Goal: Task Accomplishment & Management: Manage account settings

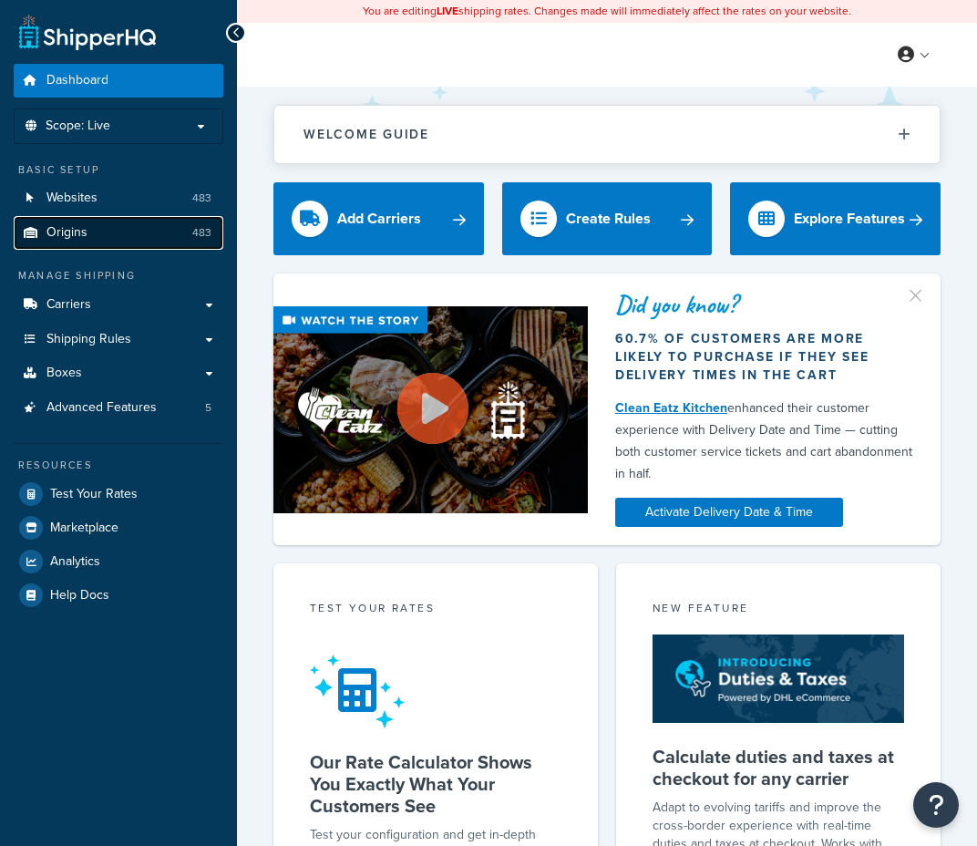
click at [89, 238] on link "Origins 483" at bounding box center [119, 233] width 210 height 34
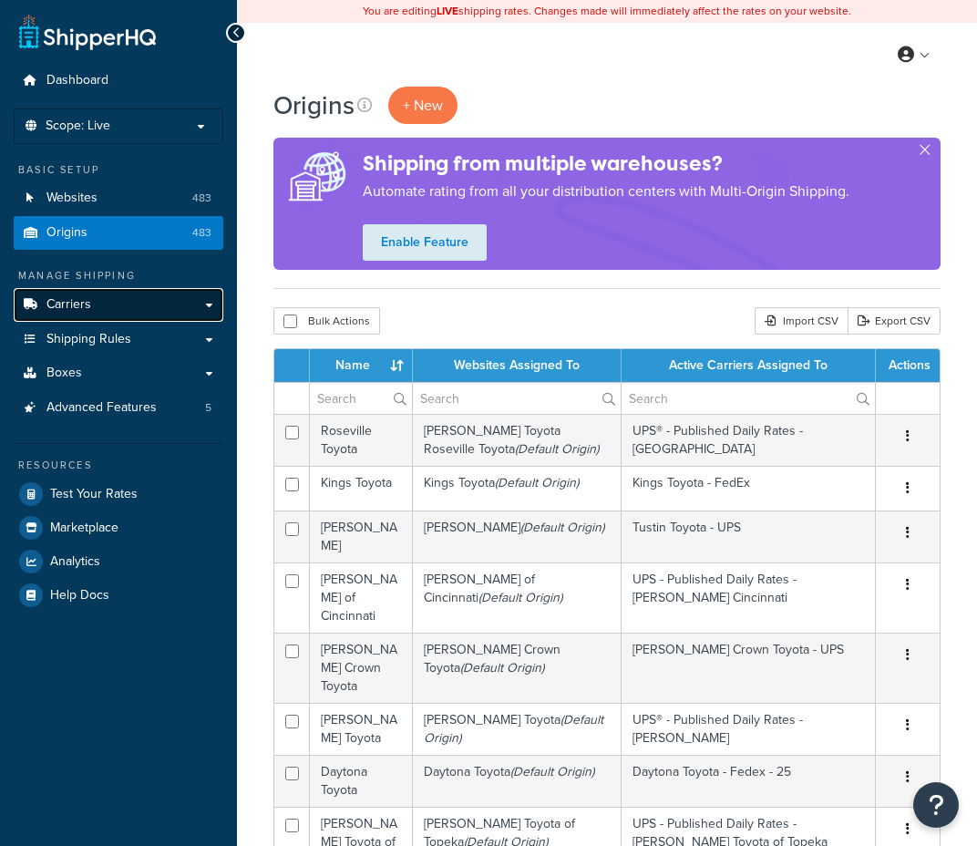
click at [91, 309] on link "Carriers" at bounding box center [119, 305] width 210 height 34
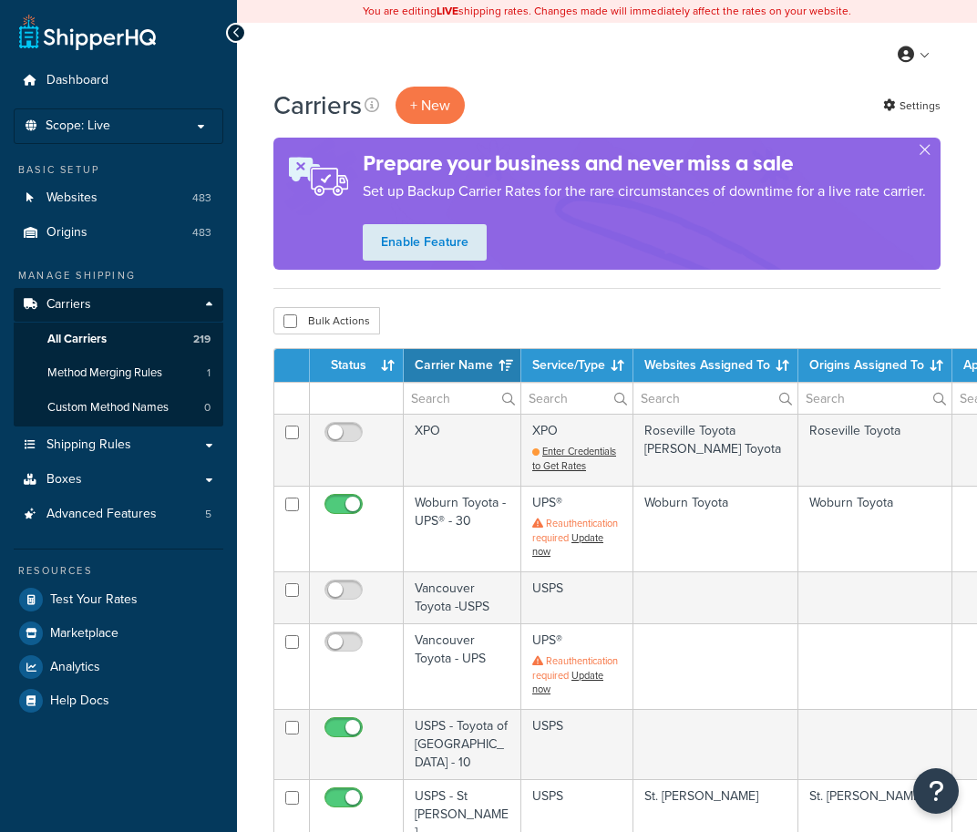
select select "15"
click at [675, 404] on input "text" at bounding box center [715, 398] width 164 height 31
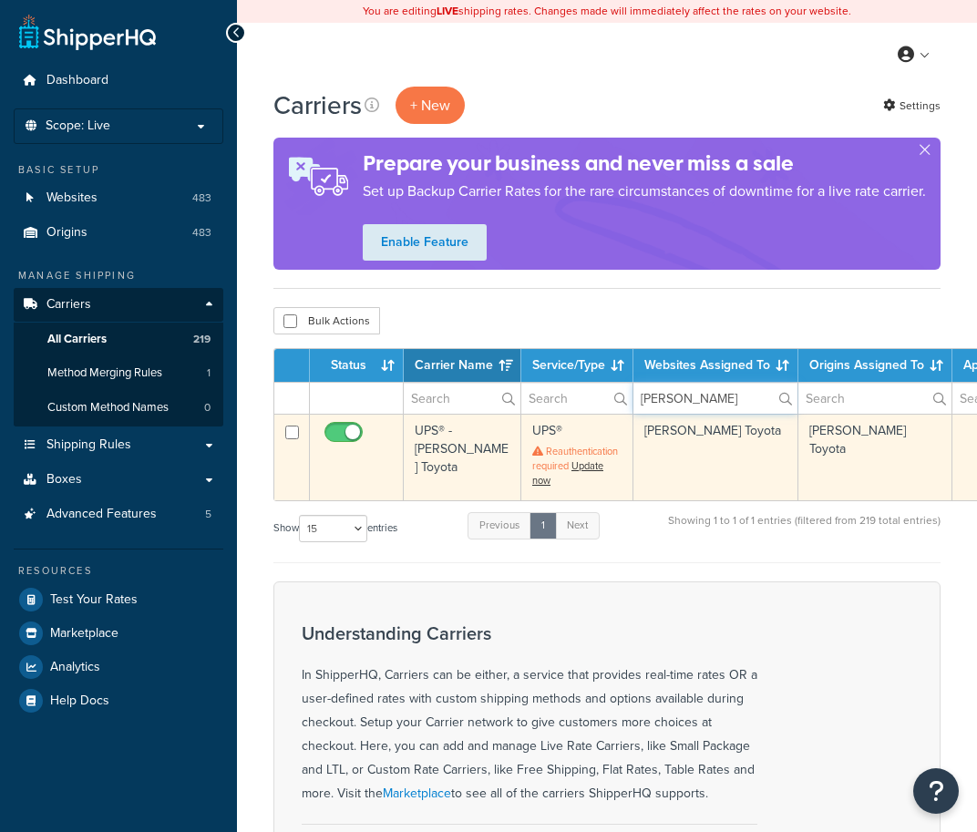
type input "jim norton"
click at [431, 447] on td "UPS® - Jim Norton Toyota" at bounding box center [463, 457] width 118 height 86
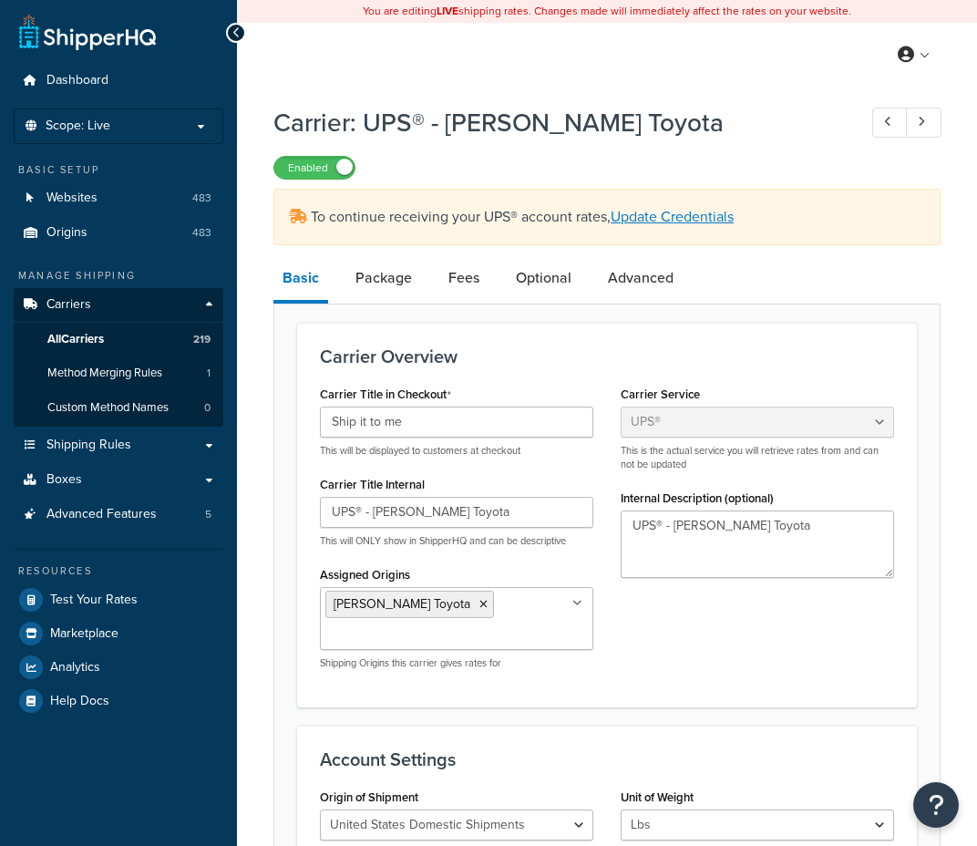
select select "ups"
click at [462, 283] on link "Fees" at bounding box center [463, 278] width 49 height 44
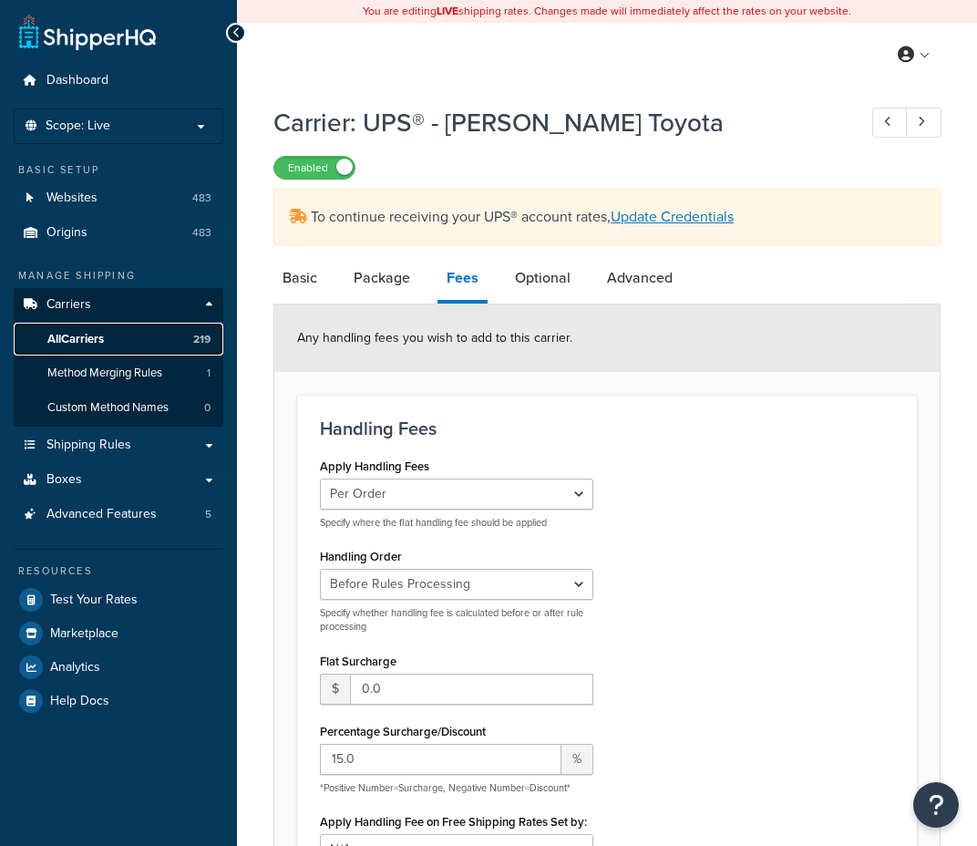
click at [75, 336] on span "All Carriers" at bounding box center [75, 339] width 56 height 15
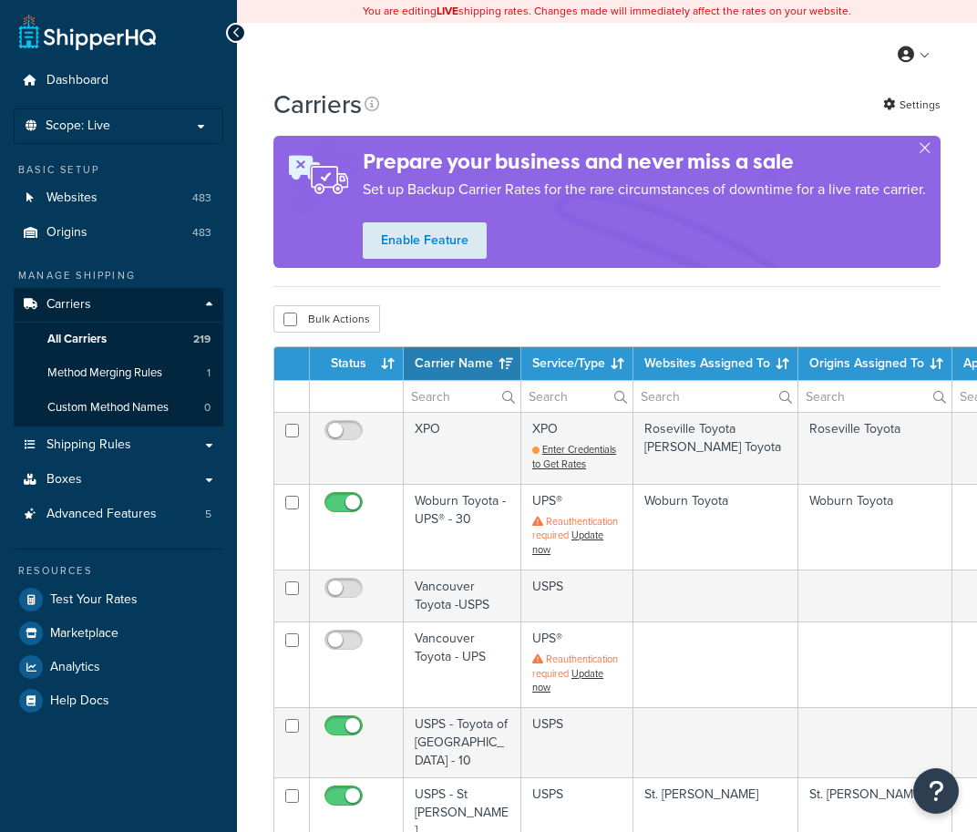
select select "15"
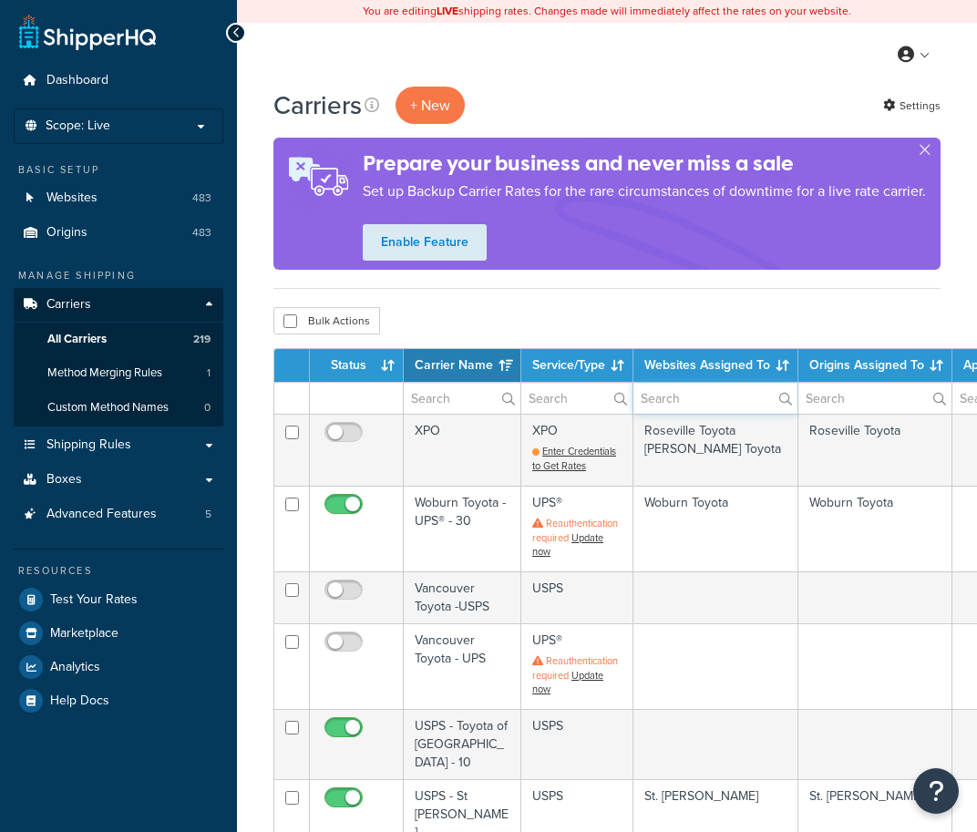
click at [688, 400] on input "text" at bounding box center [715, 398] width 164 height 31
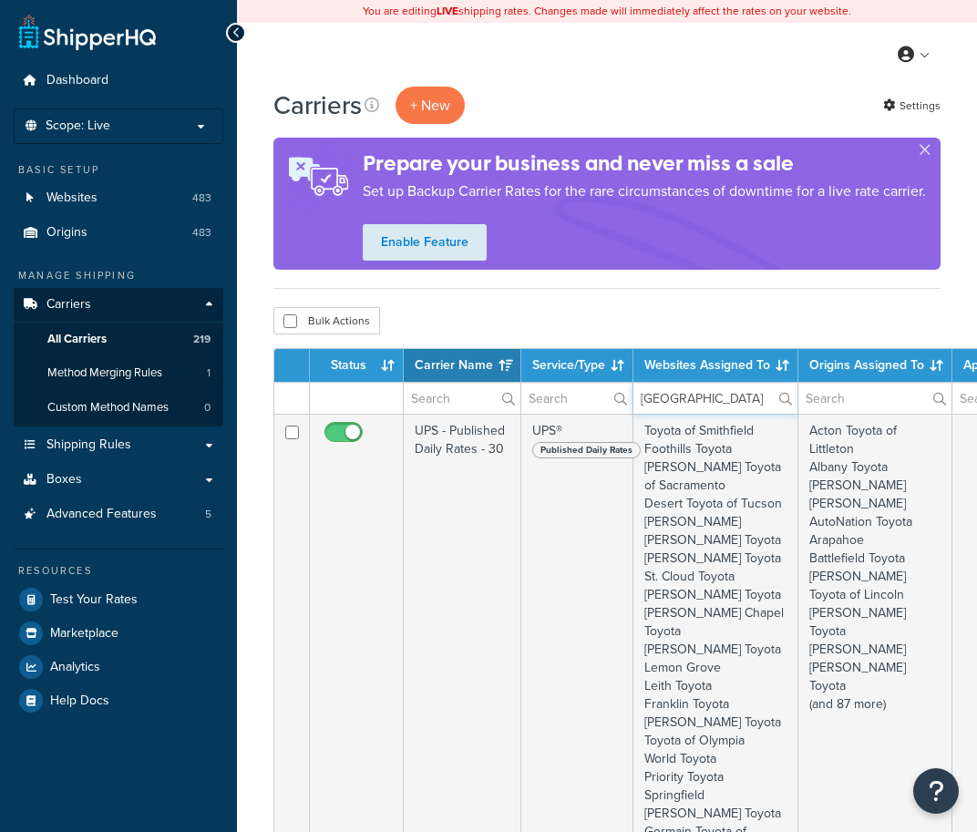
click at [707, 385] on input "[GEOGRAPHIC_DATA]" at bounding box center [715, 398] width 164 height 31
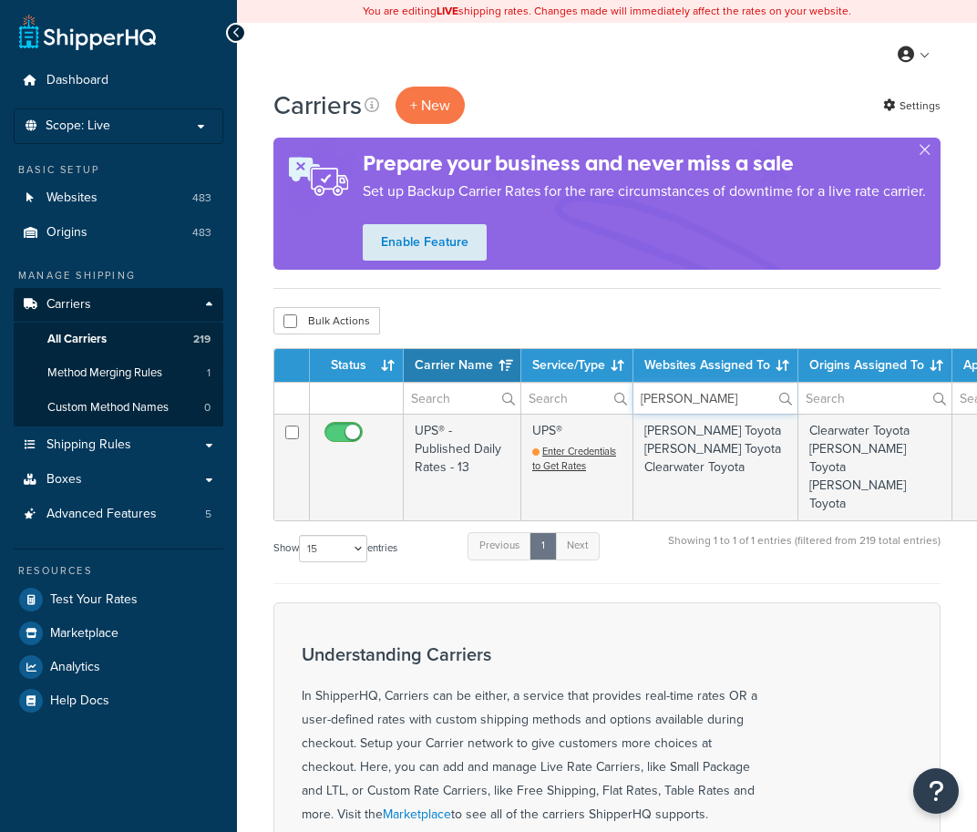
click at [702, 397] on input "[PERSON_NAME]" at bounding box center [715, 398] width 164 height 31
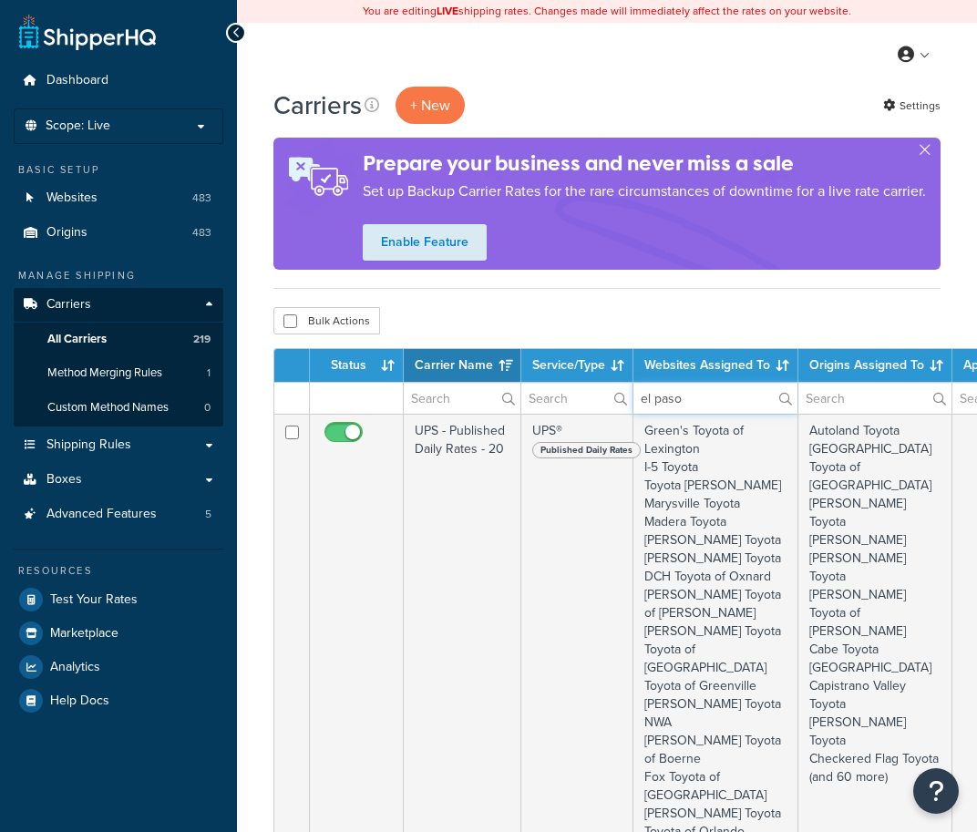
click at [699, 397] on input "el paso" at bounding box center [715, 398] width 164 height 31
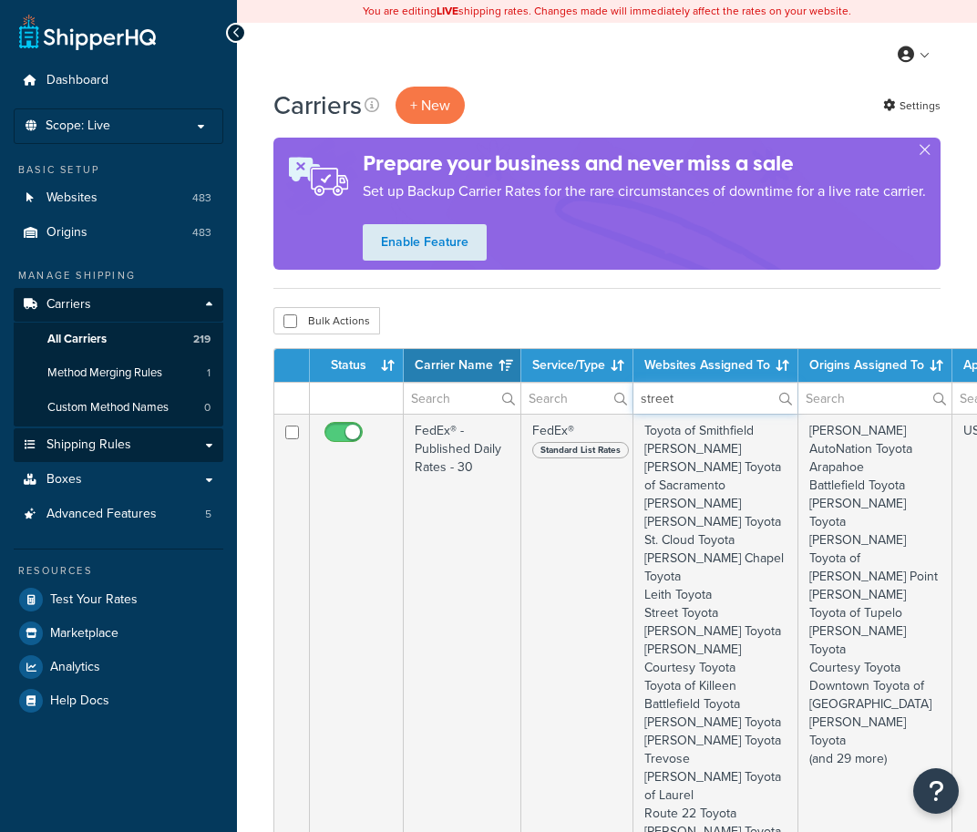
type input "street"
